Goal: Task Accomplishment & Management: Use online tool/utility

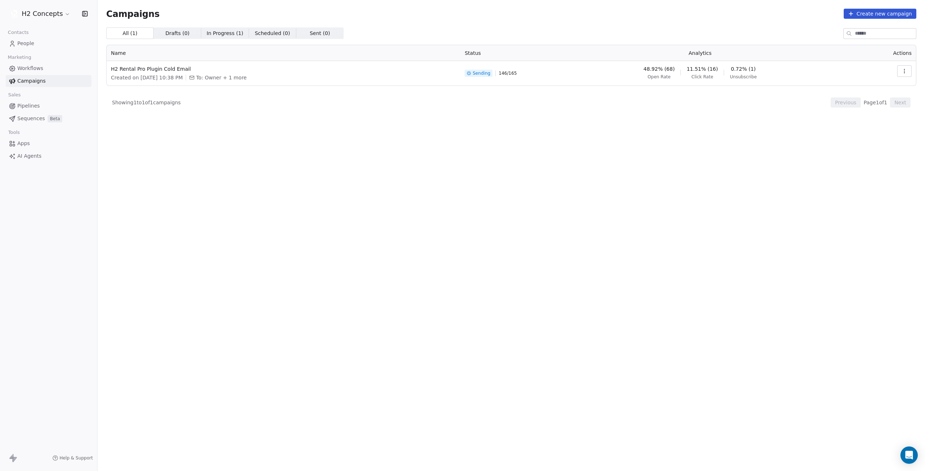
click at [517, 76] on span "146 / 165" at bounding box center [507, 73] width 18 height 6
click at [517, 74] on span "146 / 165" at bounding box center [507, 73] width 18 height 6
drag, startPoint x: 468, startPoint y: 74, endPoint x: 383, endPoint y: 74, distance: 85.2
click at [456, 74] on div "Created on [DATE] 10:38 PM To: Owner + 1 more" at bounding box center [283, 77] width 345 height 7
click at [164, 66] on span "H2 Rental Pro Plugin Cold Email" at bounding box center [283, 68] width 345 height 7
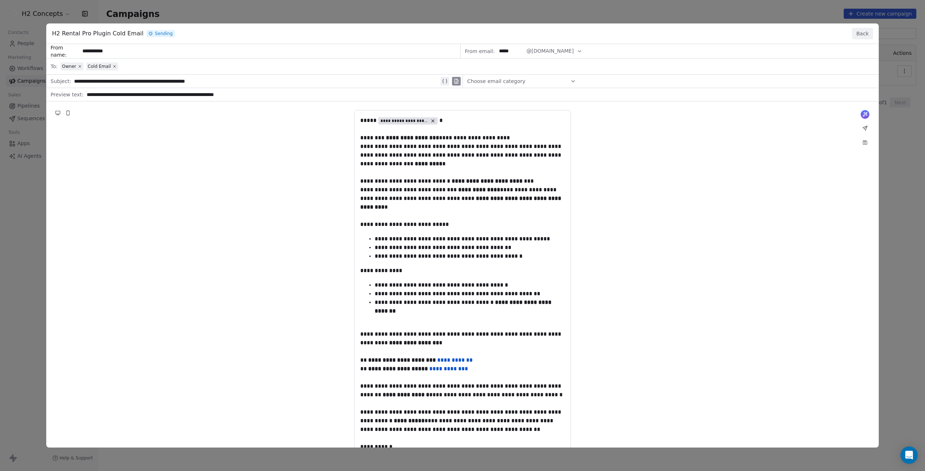
click at [862, 35] on button "Back" at bounding box center [862, 34] width 21 height 12
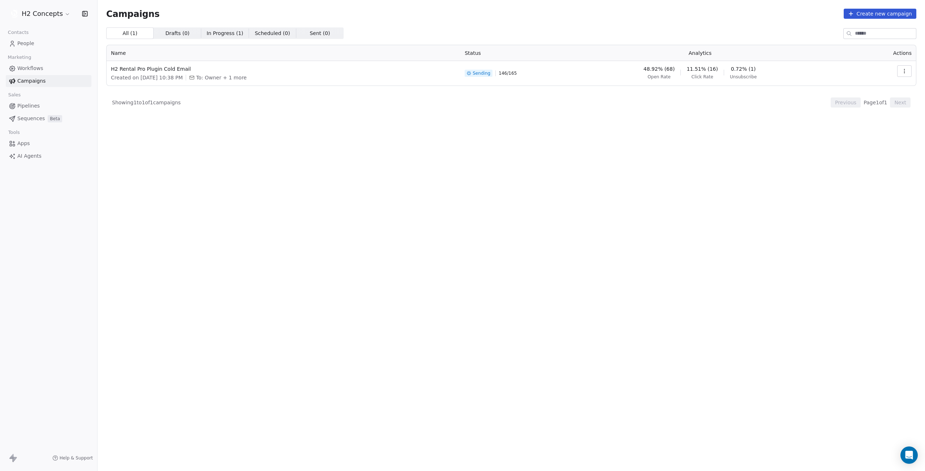
click at [220, 34] on span "In Progress ( 1 )" at bounding box center [225, 34] width 37 height 8
click at [262, 32] on span "Scheduled ( 0 )" at bounding box center [272, 34] width 35 height 8
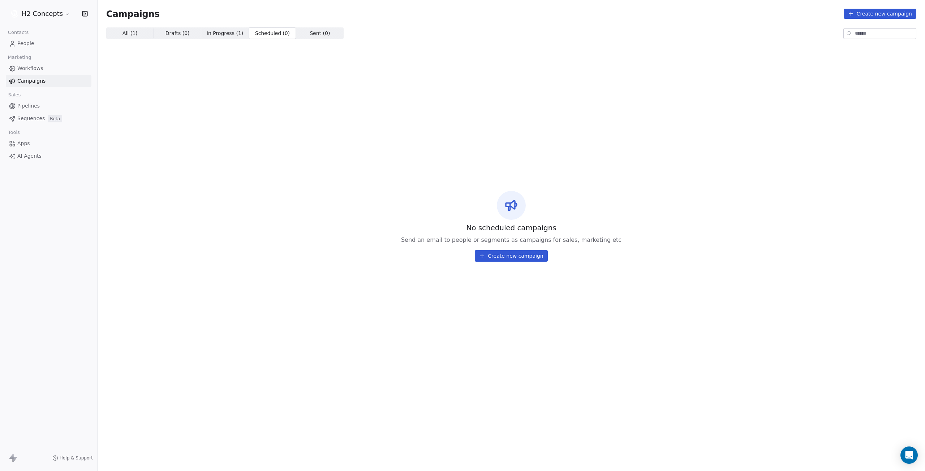
click at [310, 30] on span "Sent ( 0 )" at bounding box center [320, 34] width 20 height 8
click at [258, 32] on span "Scheduled ( 0 )" at bounding box center [272, 34] width 35 height 8
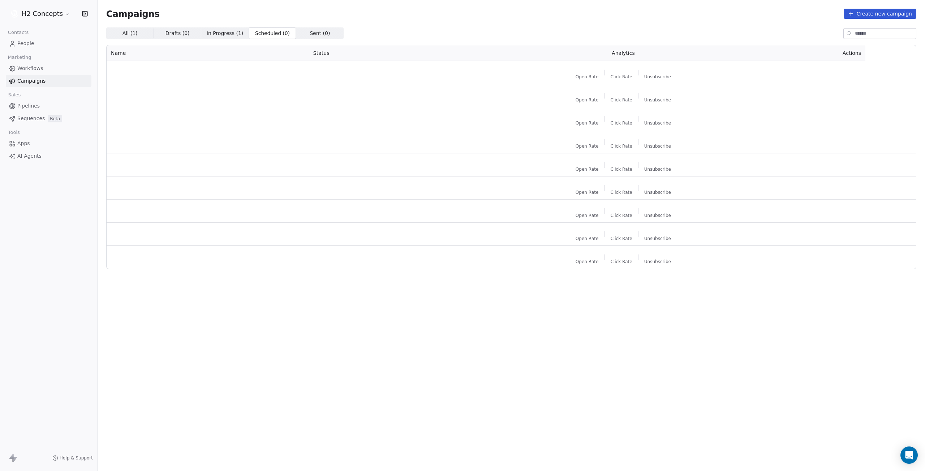
click at [207, 33] on span "In Progress ( 1 )" at bounding box center [225, 34] width 37 height 8
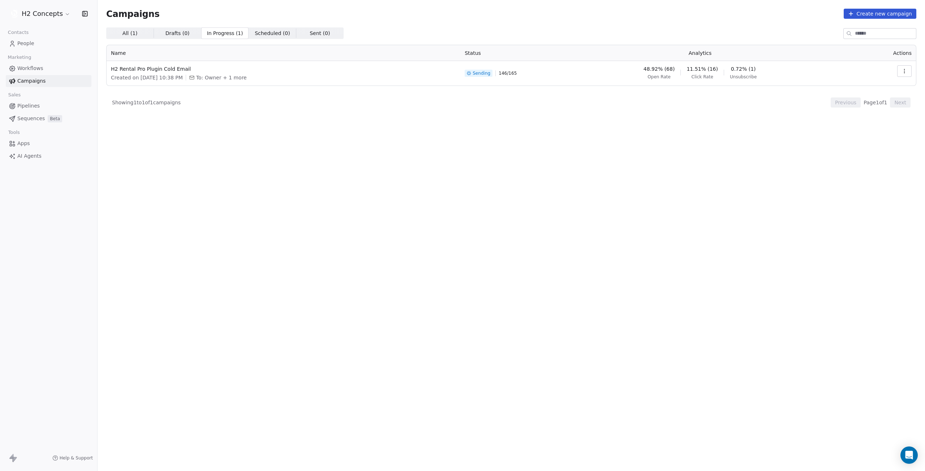
click at [902, 71] on icon "button" at bounding box center [904, 71] width 6 height 6
click at [731, 154] on html "H2 Concepts Contacts People Marketing Workflows Campaigns Sales Pipelines Seque…" at bounding box center [462, 235] width 925 height 471
